Goal: Task Accomplishment & Management: Use online tool/utility

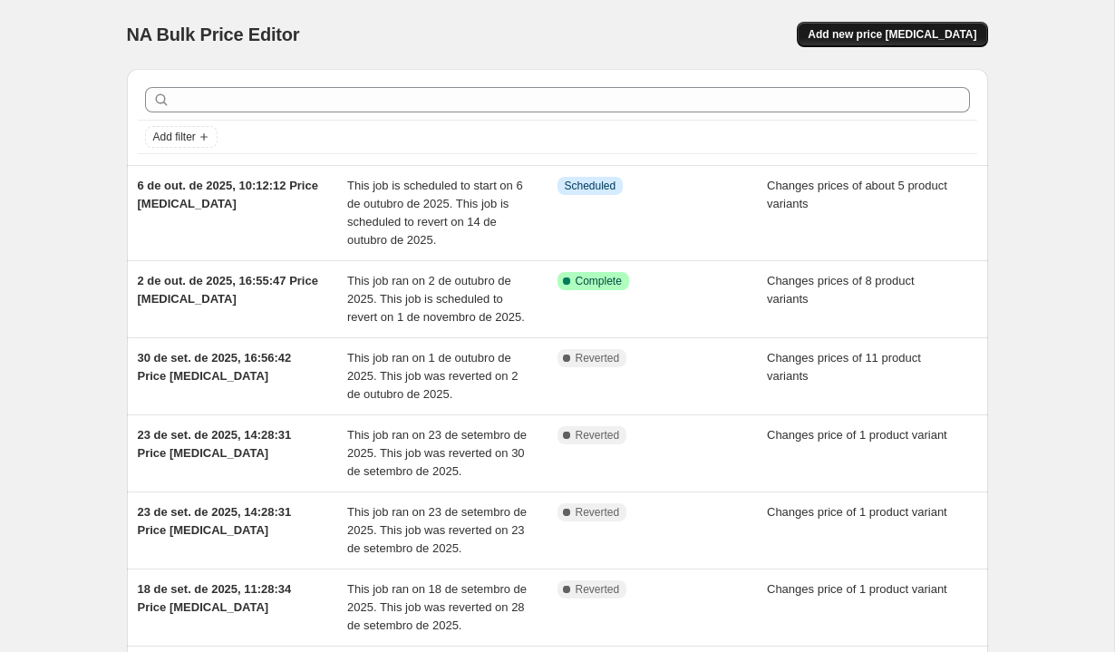
click at [862, 39] on span "Add new price [MEDICAL_DATA]" at bounding box center [892, 34] width 169 height 15
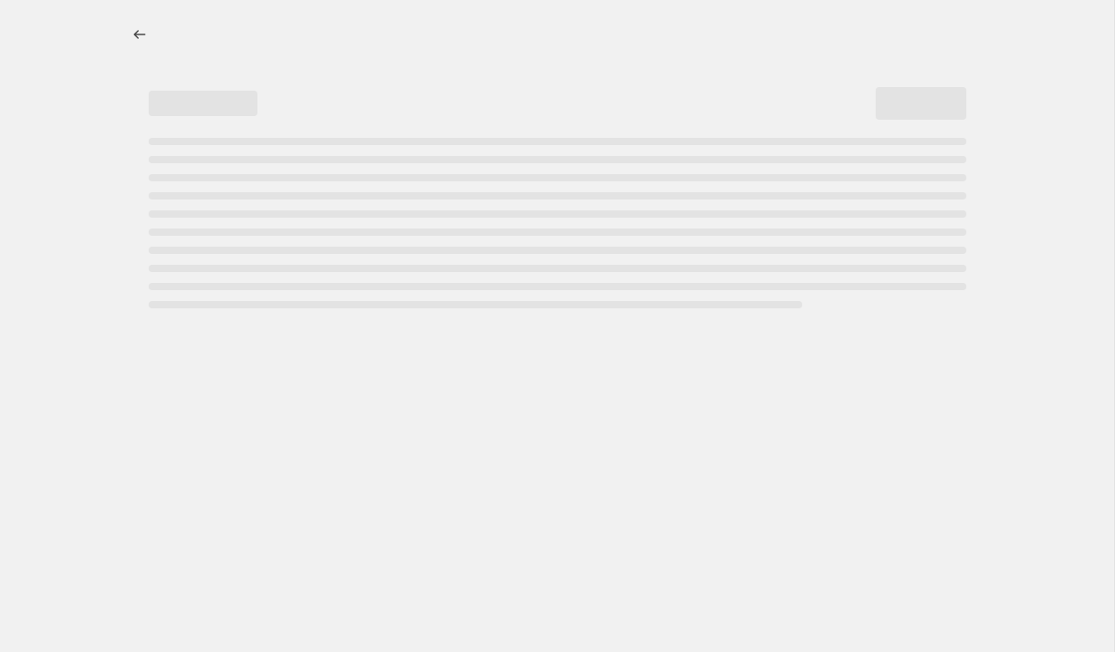
select select "percentage"
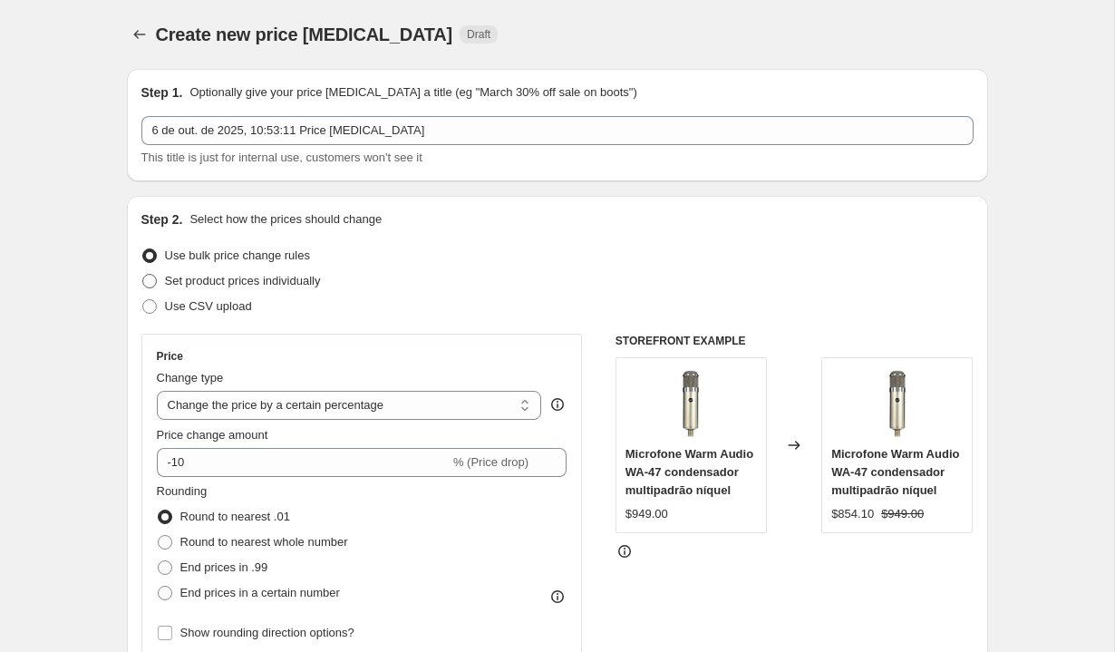
click at [277, 282] on span "Set product prices individually" at bounding box center [243, 281] width 156 height 14
click at [143, 275] on input "Set product prices individually" at bounding box center [142, 274] width 1 height 1
radio input "true"
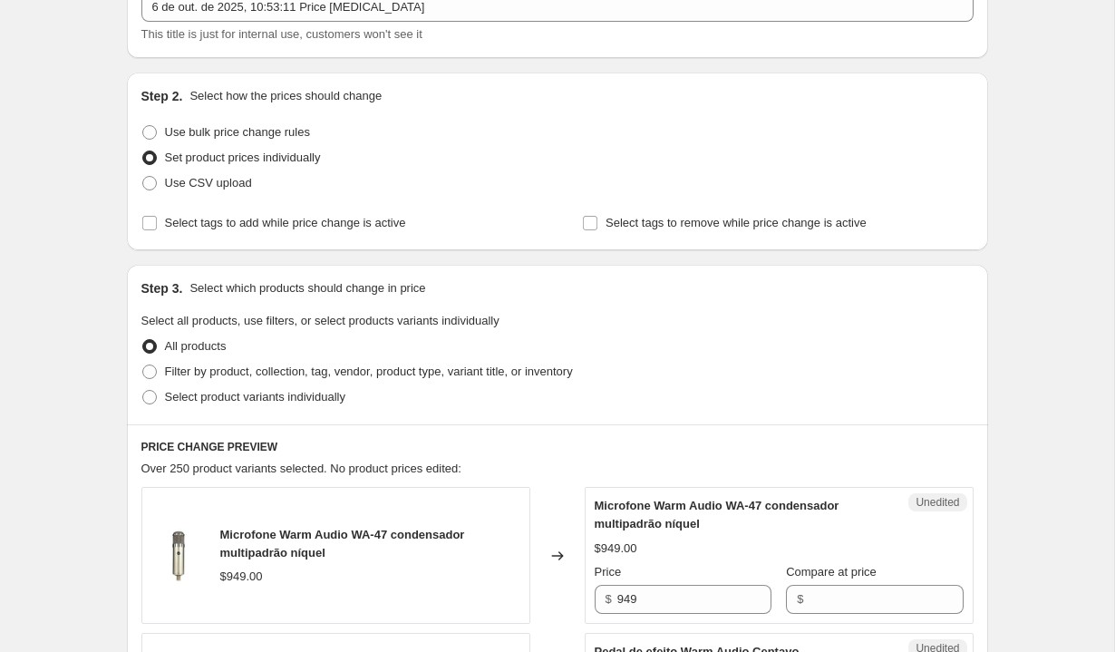
scroll to position [241, 0]
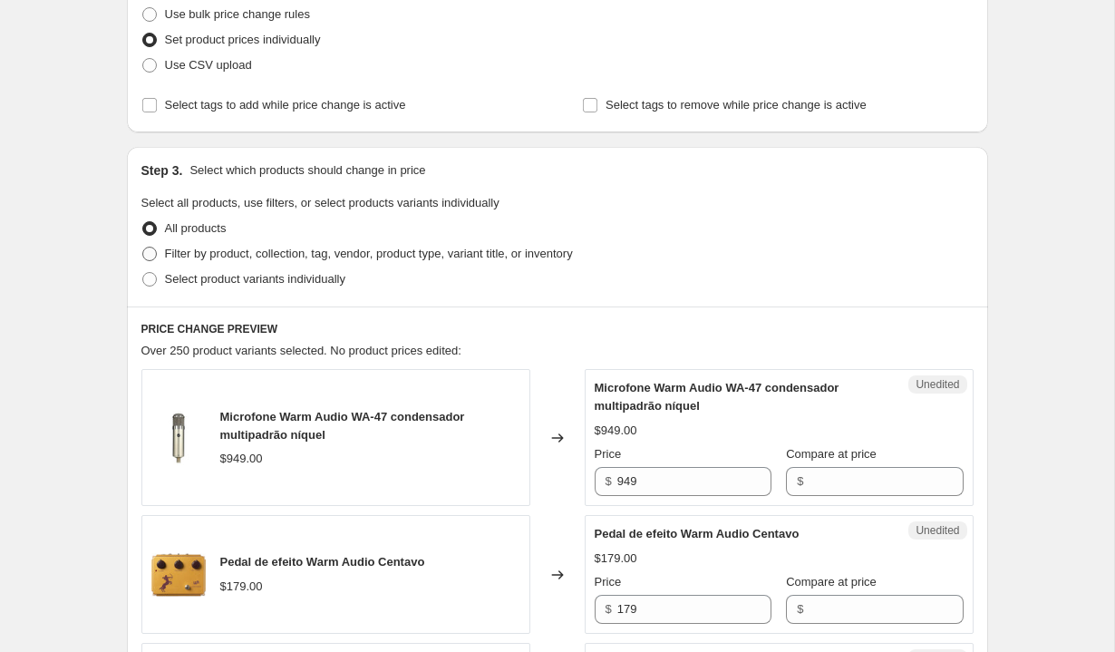
click at [371, 245] on span "Filter by product, collection, tag, vendor, product type, variant title, or inv…" at bounding box center [369, 254] width 408 height 18
click at [143, 247] on input "Filter by product, collection, tag, vendor, product type, variant title, or inv…" at bounding box center [142, 247] width 1 height 1
radio input "true"
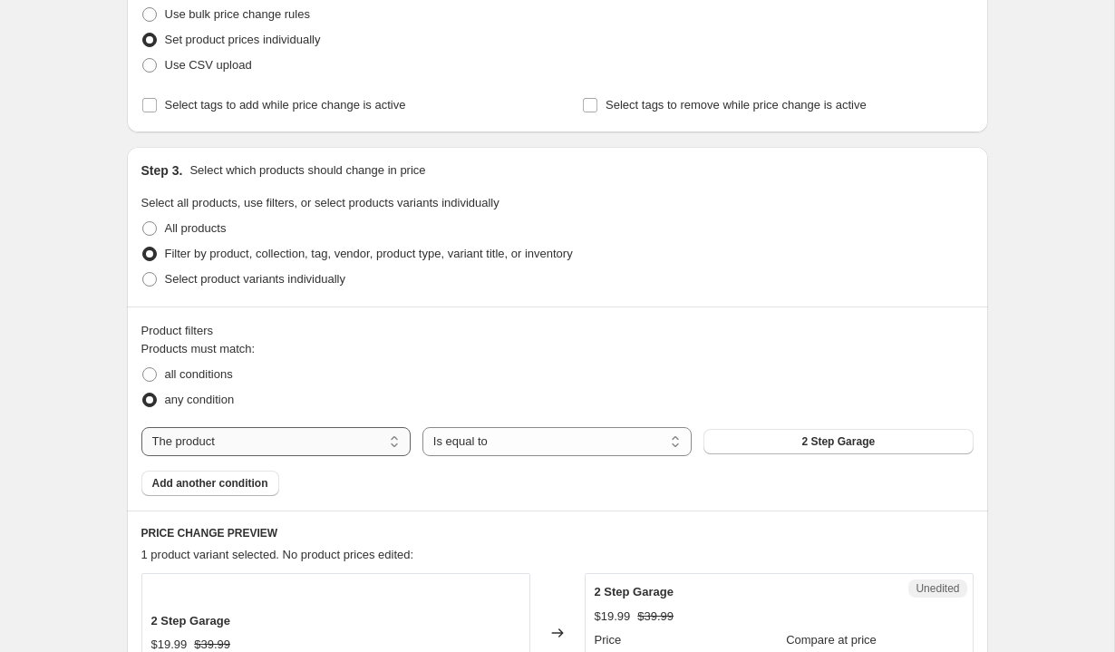
click at [328, 436] on select "The product The product's collection The product's tag The product's vendor The…" at bounding box center [275, 441] width 269 height 29
select select "vendor"
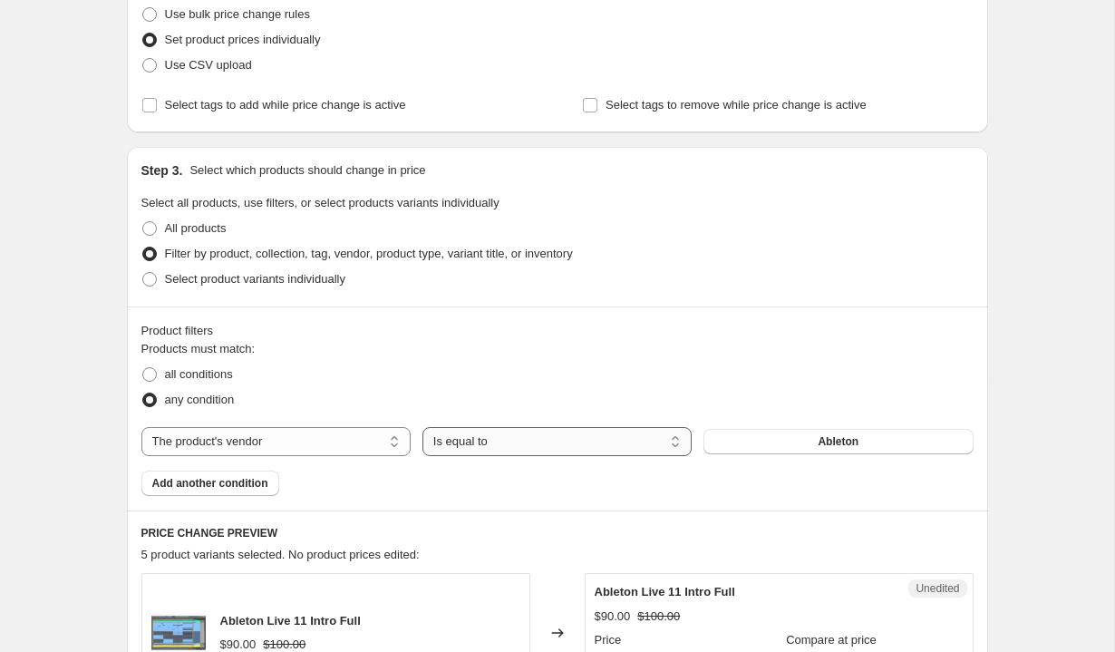
click at [585, 453] on select "Is equal to Is not equal to" at bounding box center [557, 441] width 269 height 29
click at [792, 435] on button "Ableton" at bounding box center [838, 441] width 269 height 25
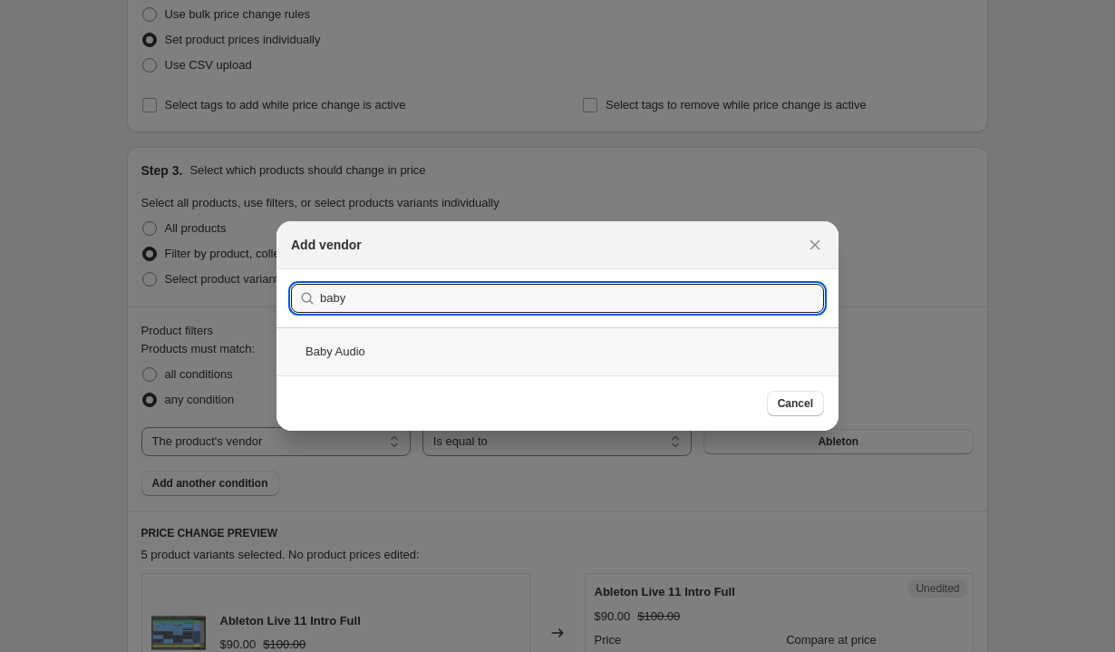
type input "baby"
click at [528, 349] on div "Baby Audio" at bounding box center [558, 351] width 562 height 48
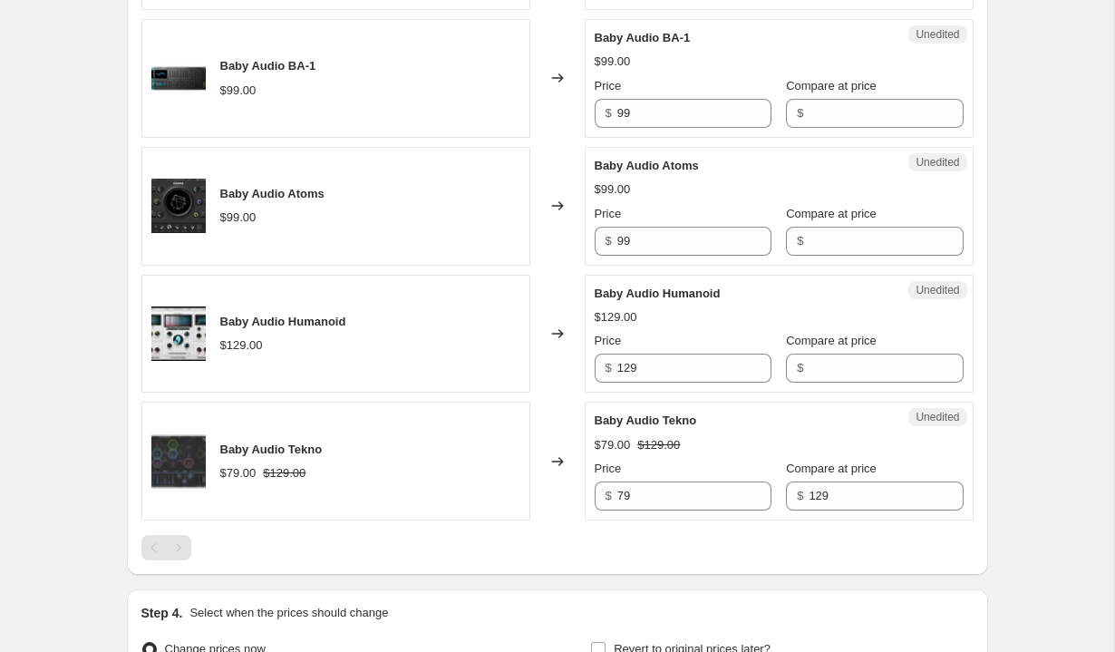
scroll to position [2201, 0]
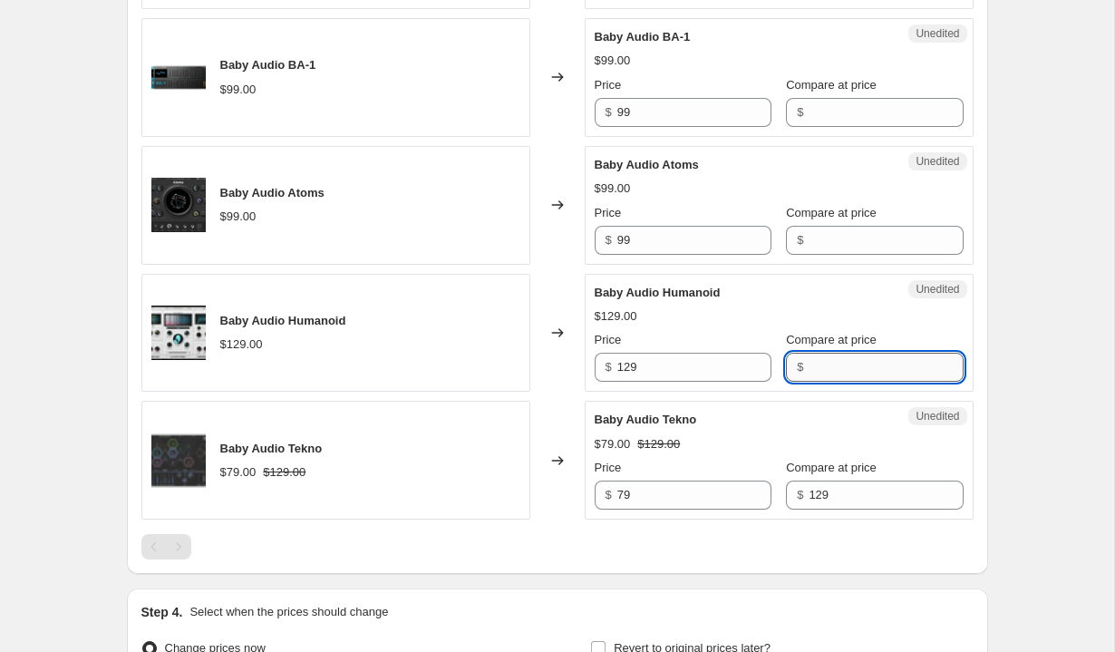
click at [814, 367] on input "Compare at price" at bounding box center [886, 367] width 154 height 29
type input "129"
click at [701, 368] on input "129" at bounding box center [695, 367] width 154 height 29
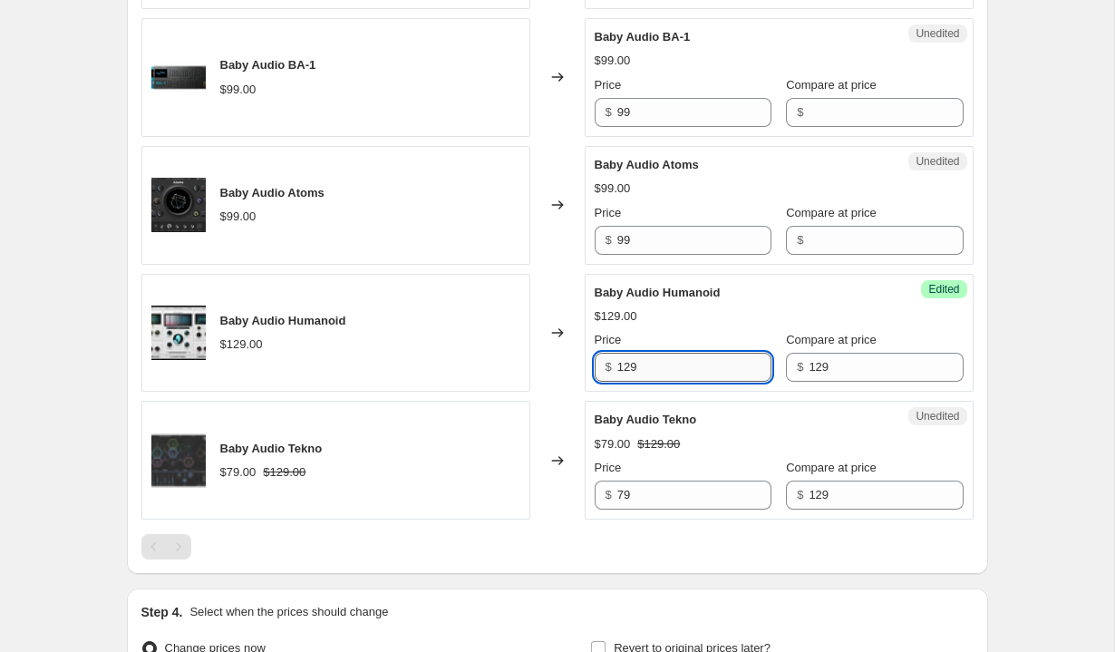
click at [701, 368] on input "129" at bounding box center [695, 367] width 154 height 29
type input "79"
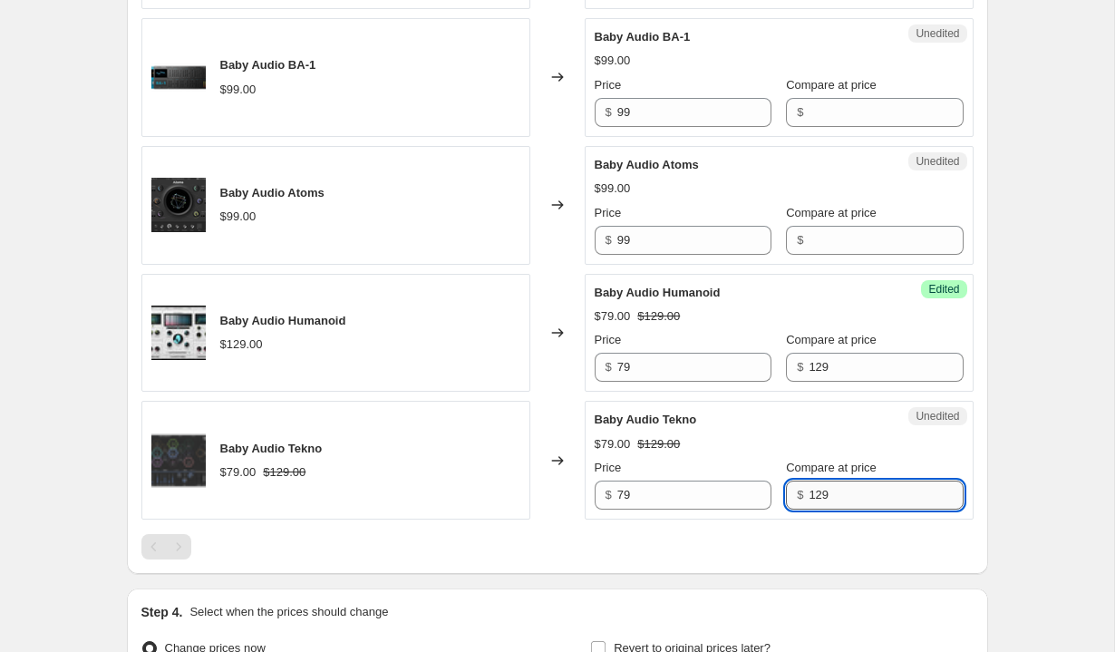
click at [810, 492] on input "129" at bounding box center [886, 495] width 154 height 29
type input "129"
click at [682, 499] on input "79" at bounding box center [695, 495] width 154 height 29
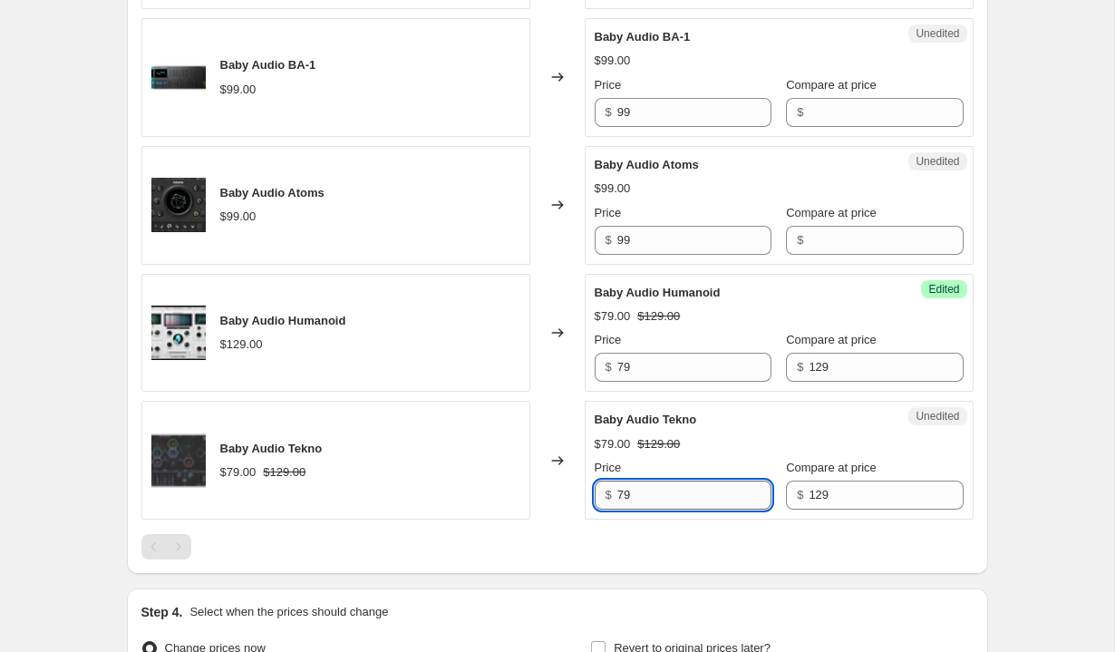
click at [682, 499] on input "79" at bounding box center [695, 495] width 154 height 29
type input "78"
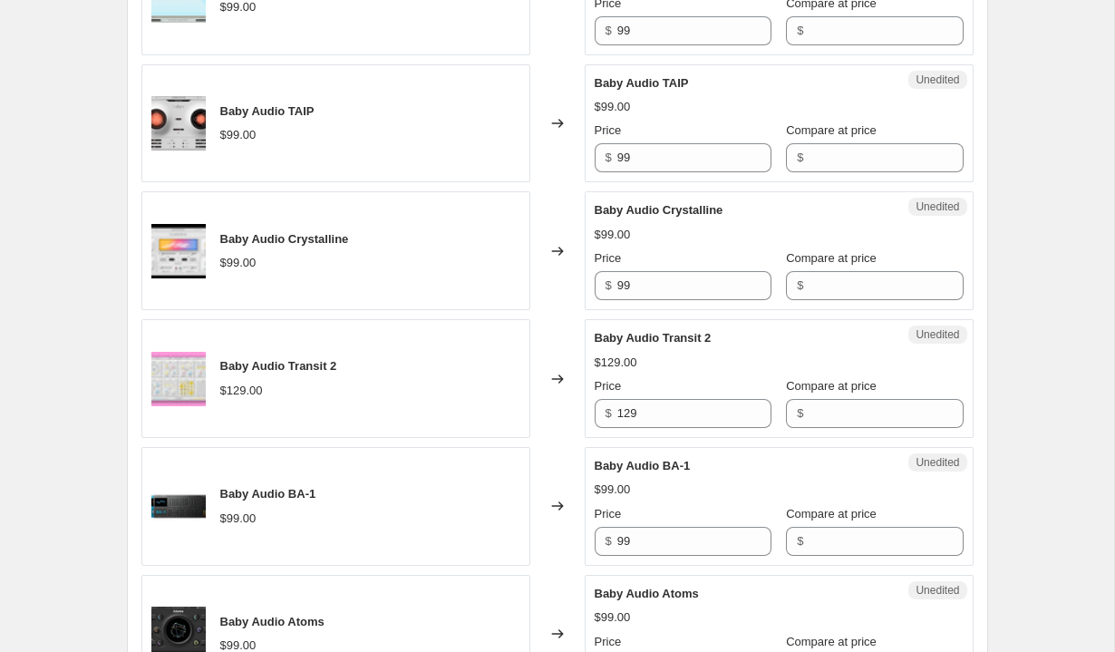
scroll to position [1580, 0]
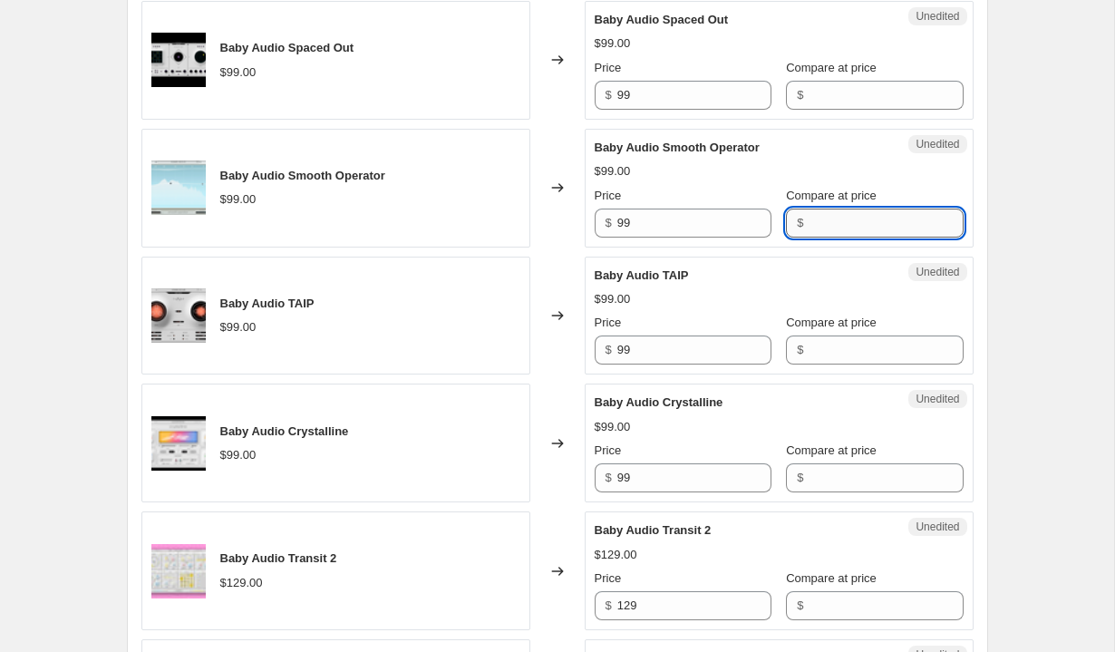
click at [821, 216] on input "Compare at price" at bounding box center [886, 223] width 154 height 29
type input "129"
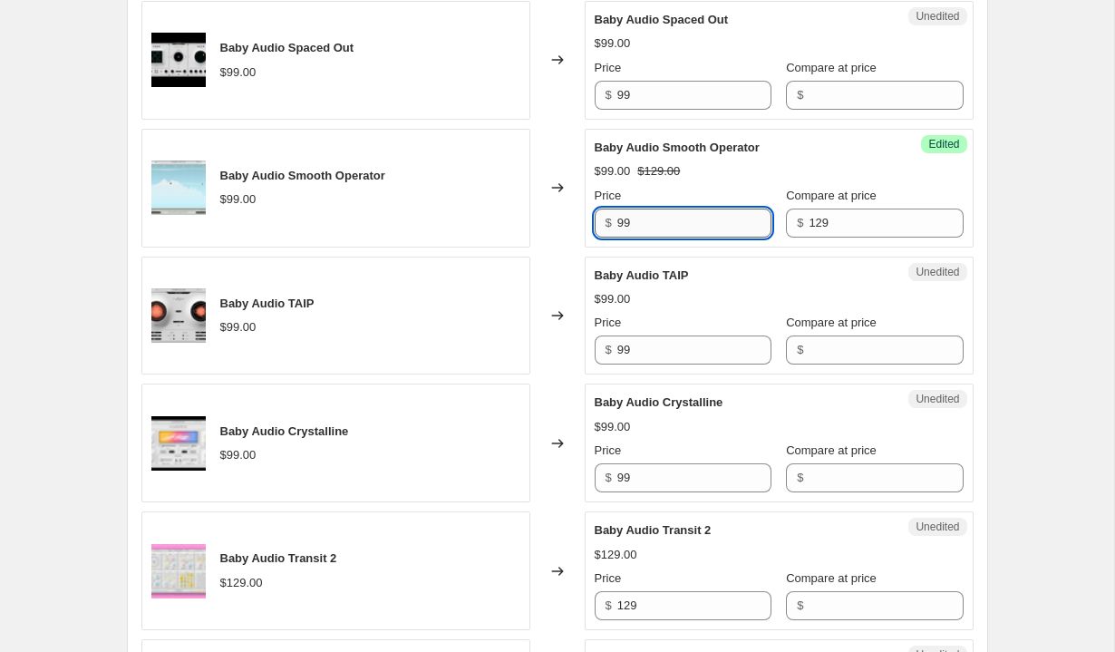
click at [691, 212] on input "99" at bounding box center [695, 223] width 154 height 29
click at [689, 219] on input "99" at bounding box center [695, 223] width 154 height 29
type input "79"
click at [770, 270] on div "Baby Audio TAIP" at bounding box center [743, 276] width 297 height 18
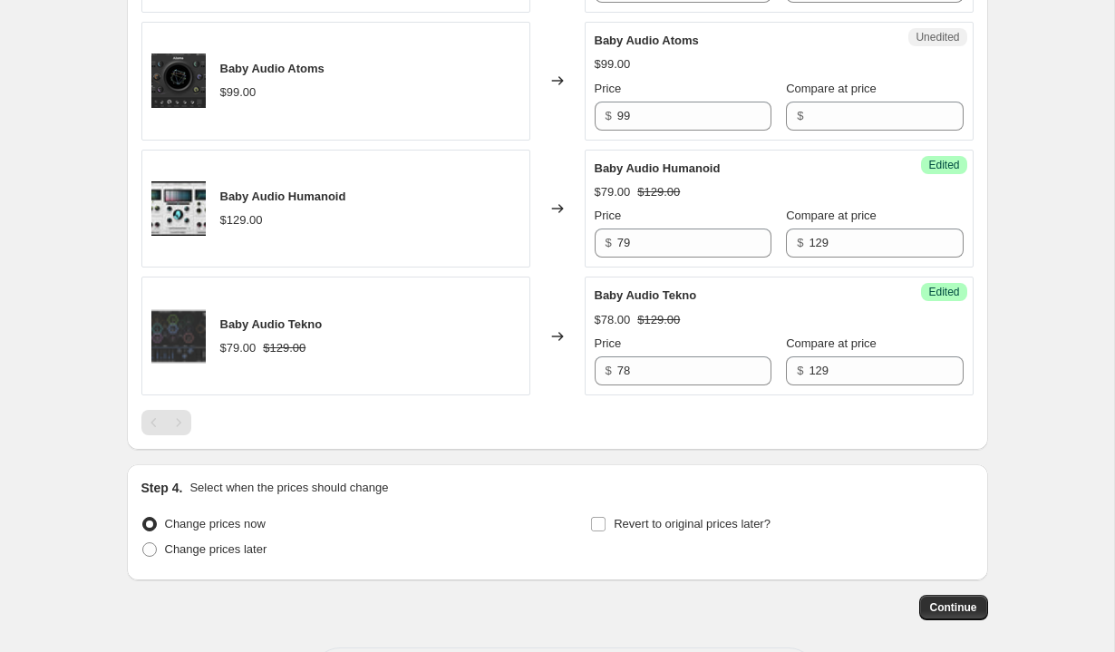
scroll to position [2404, 0]
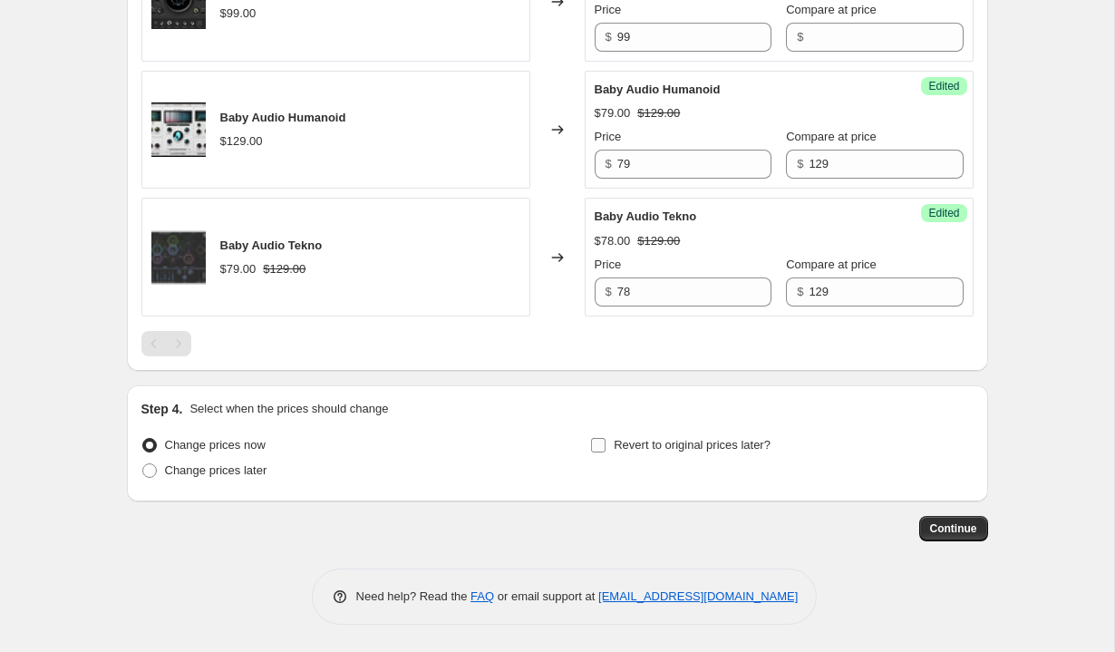
click at [624, 444] on span "Revert to original prices later?" at bounding box center [692, 445] width 157 height 14
click at [606, 444] on input "Revert to original prices later?" at bounding box center [598, 445] width 15 height 15
checkbox input "true"
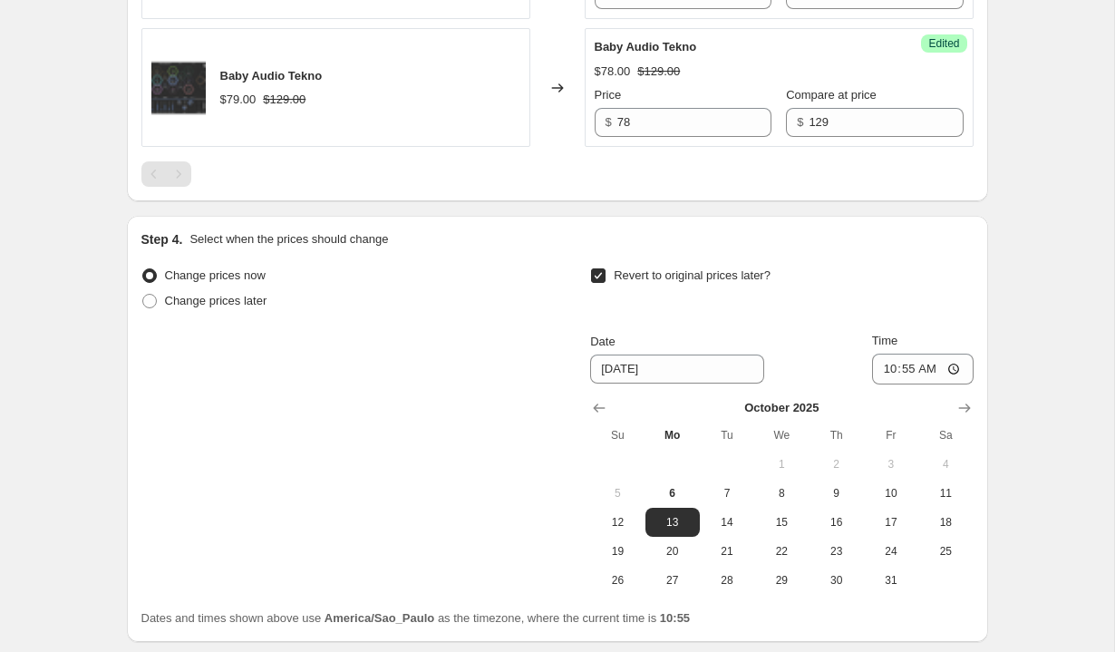
scroll to position [2680, 0]
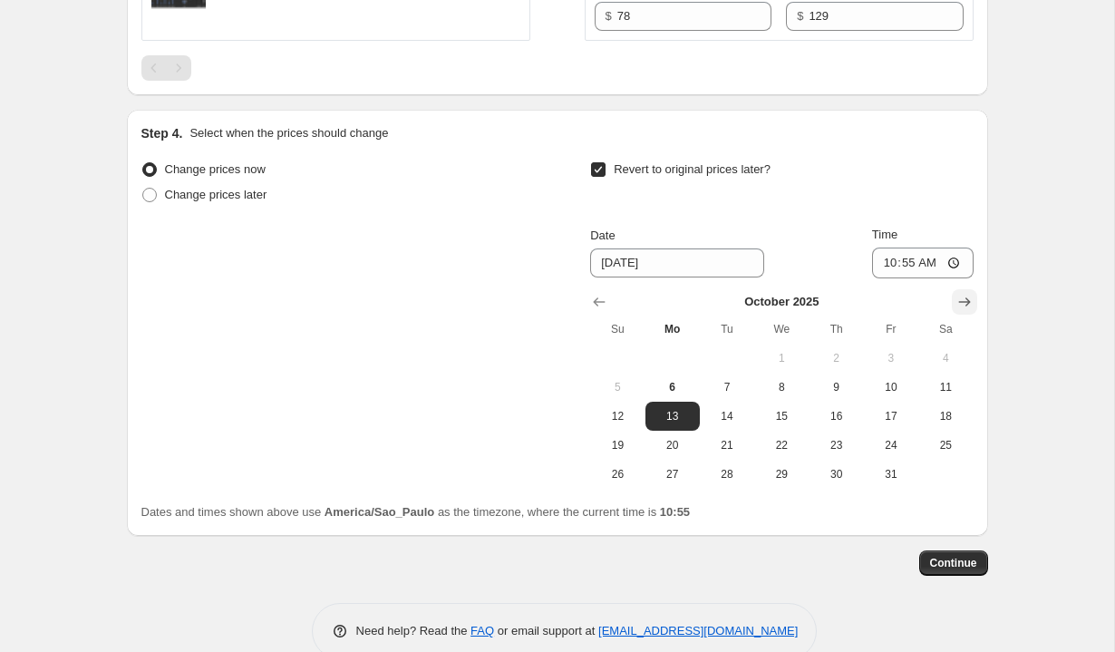
click at [966, 289] on button "Show next month, November 2025" at bounding box center [964, 301] width 25 height 25
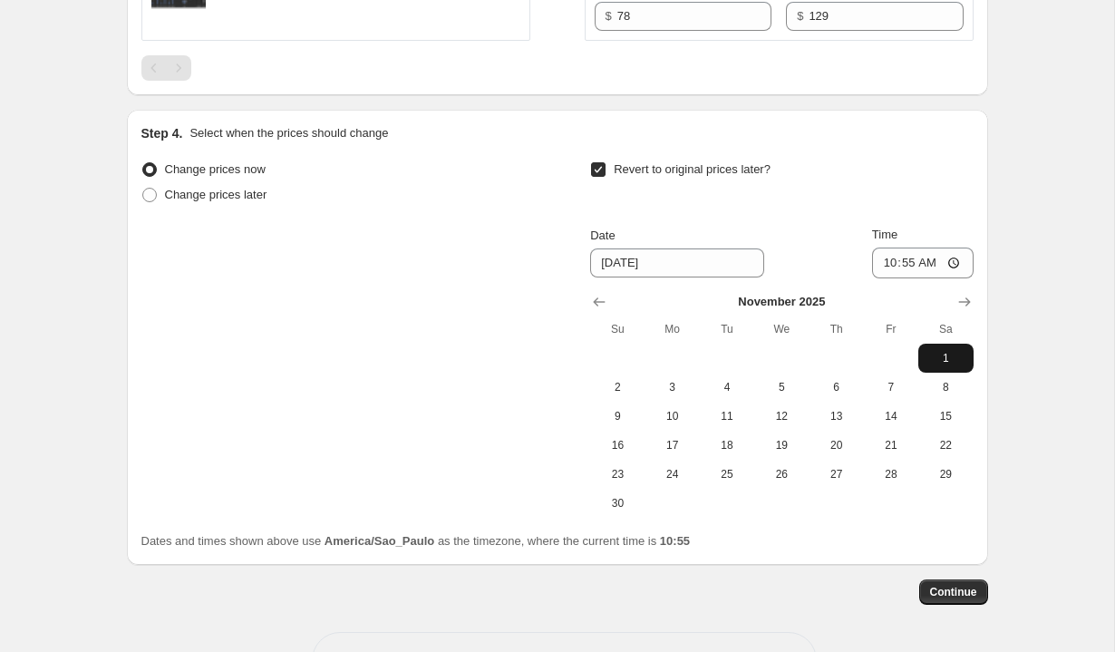
click at [929, 363] on span "1" at bounding box center [946, 358] width 40 height 15
type input "[DATE]"
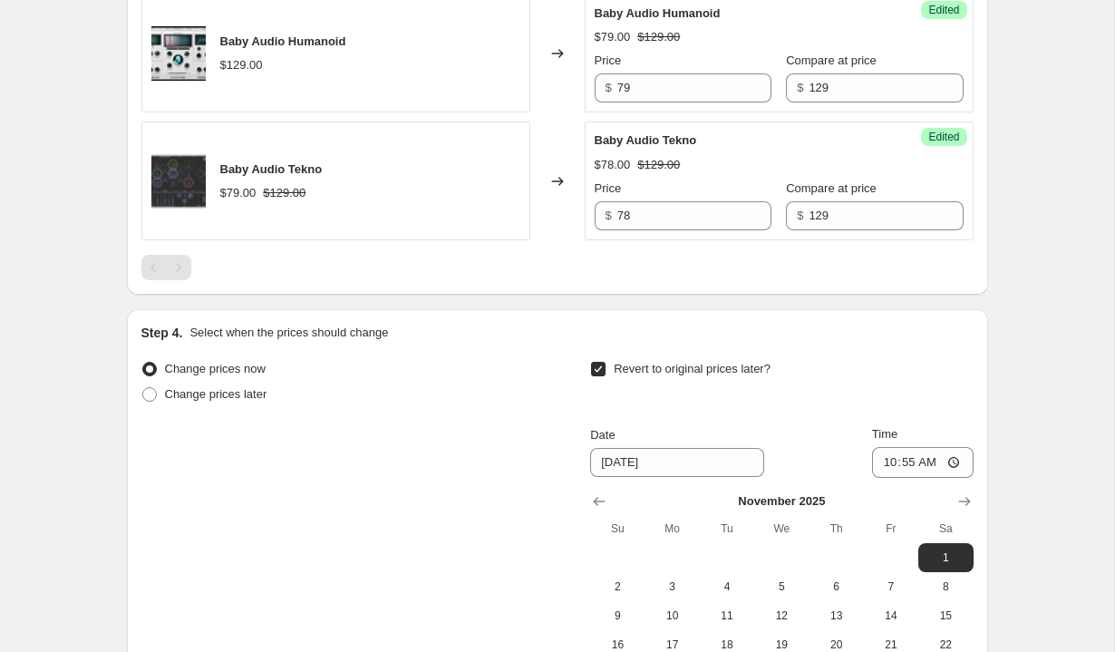
scroll to position [2743, 0]
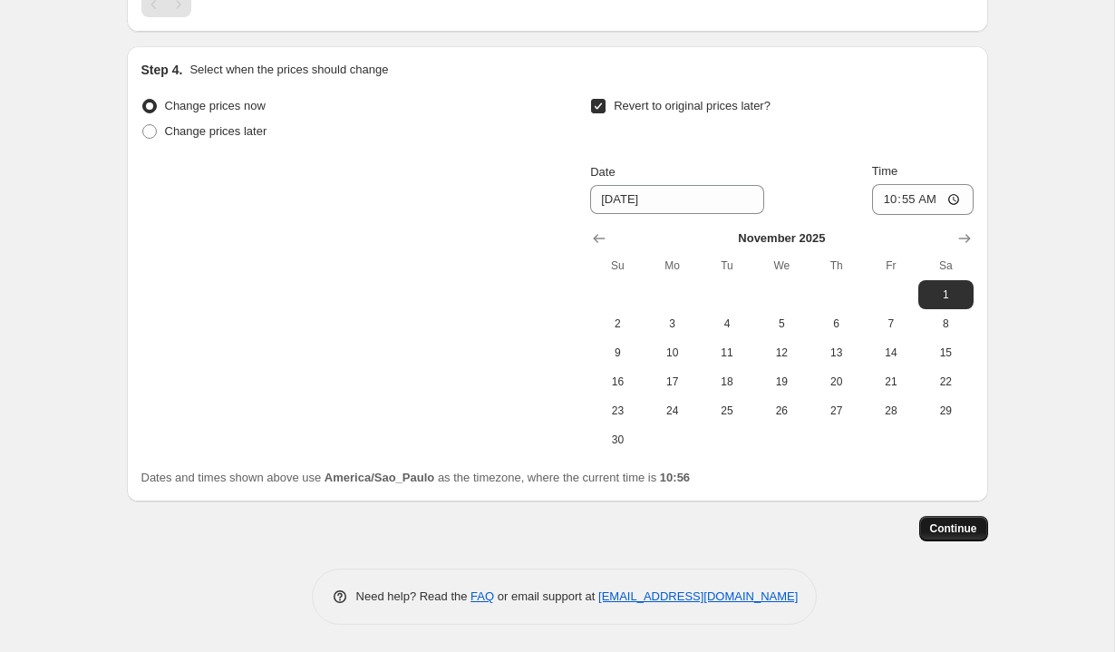
click at [949, 526] on span "Continue" at bounding box center [953, 528] width 47 height 15
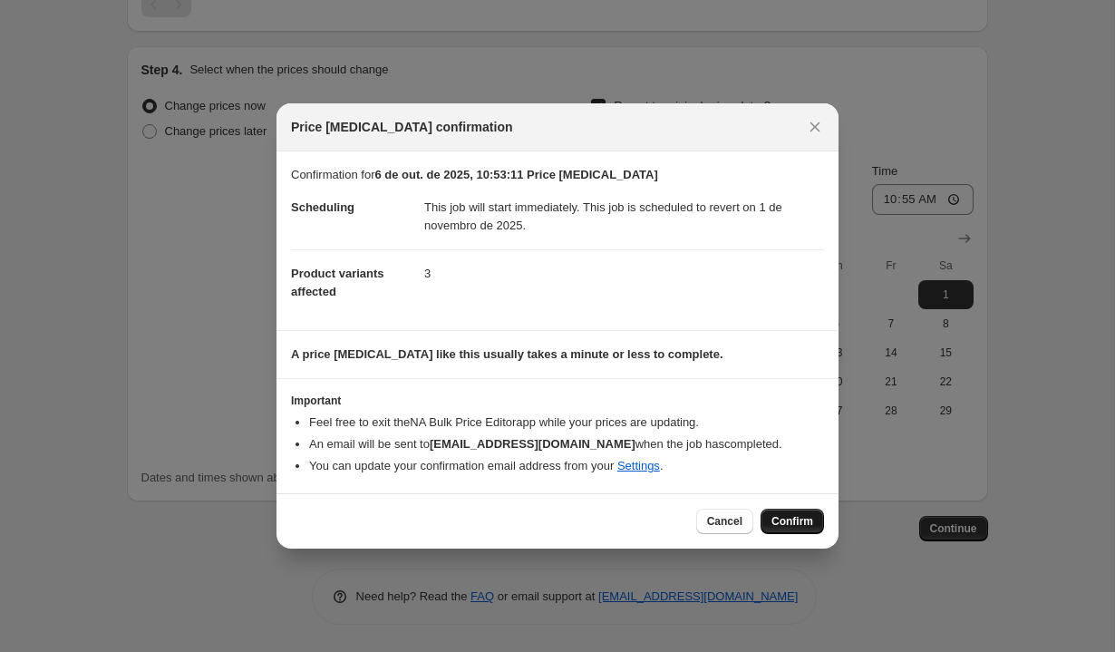
click at [789, 513] on button "Confirm" at bounding box center [792, 521] width 63 height 25
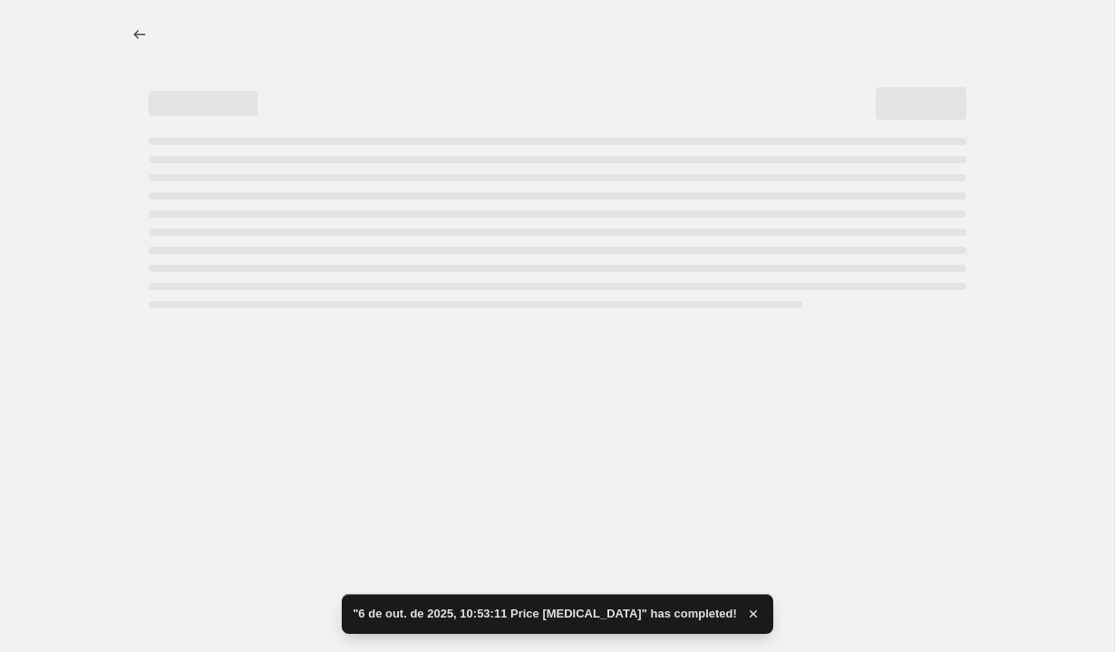
select select "vendor"
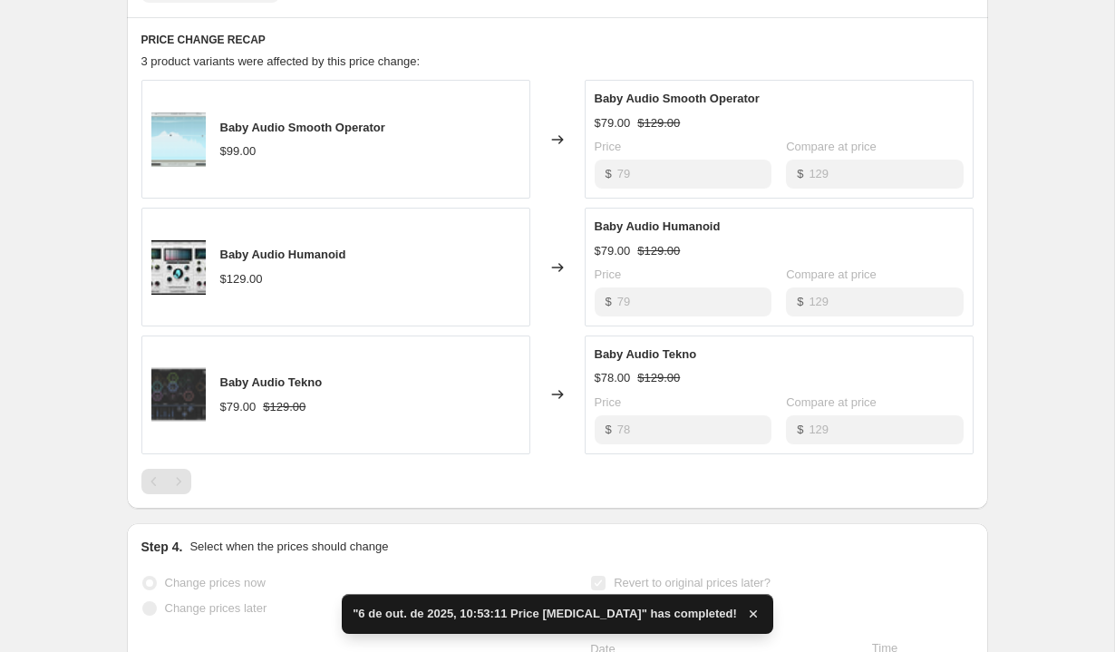
scroll to position [1102, 0]
